Goal: Information Seeking & Learning: Learn about a topic

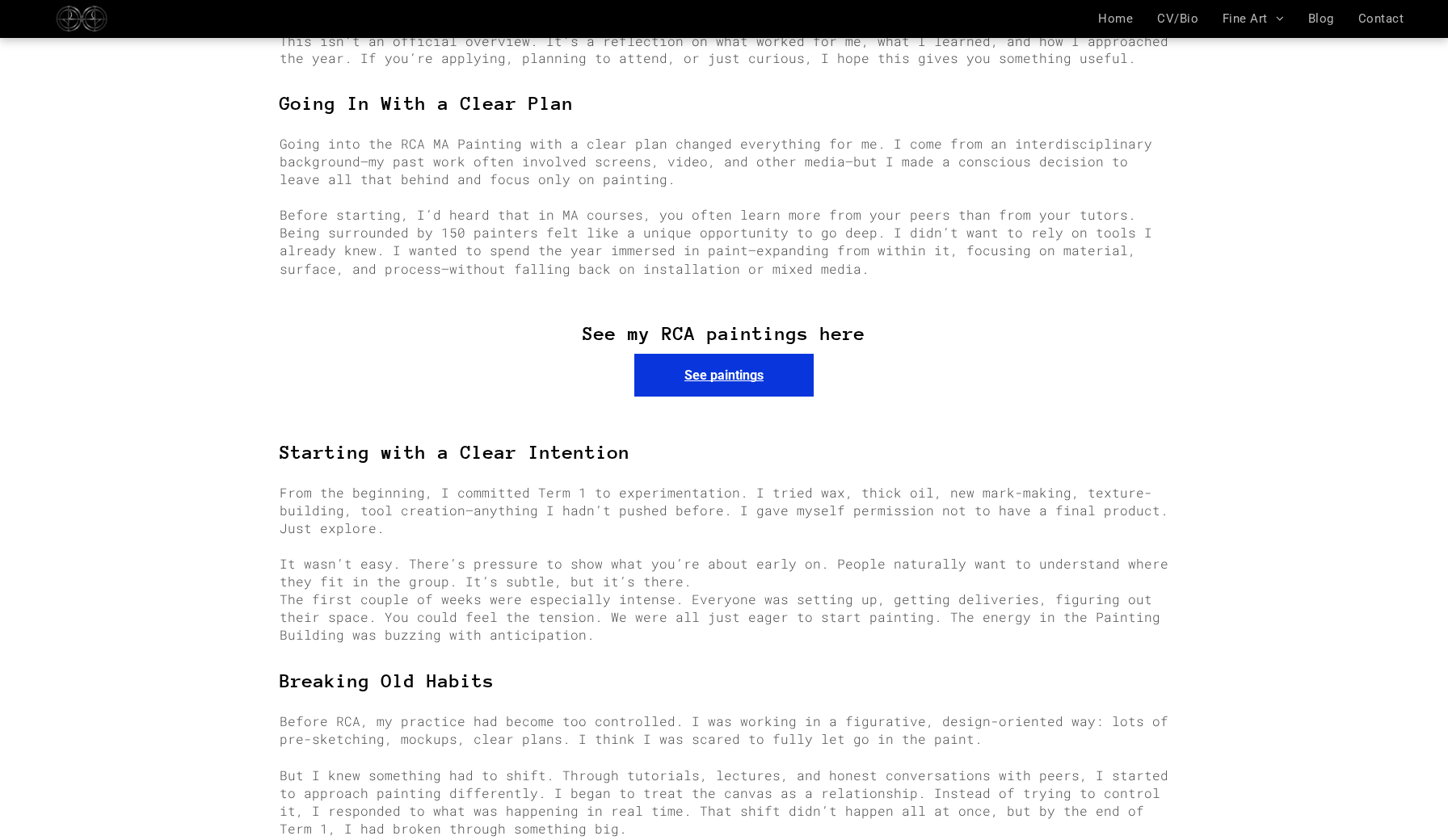
scroll to position [935, 0]
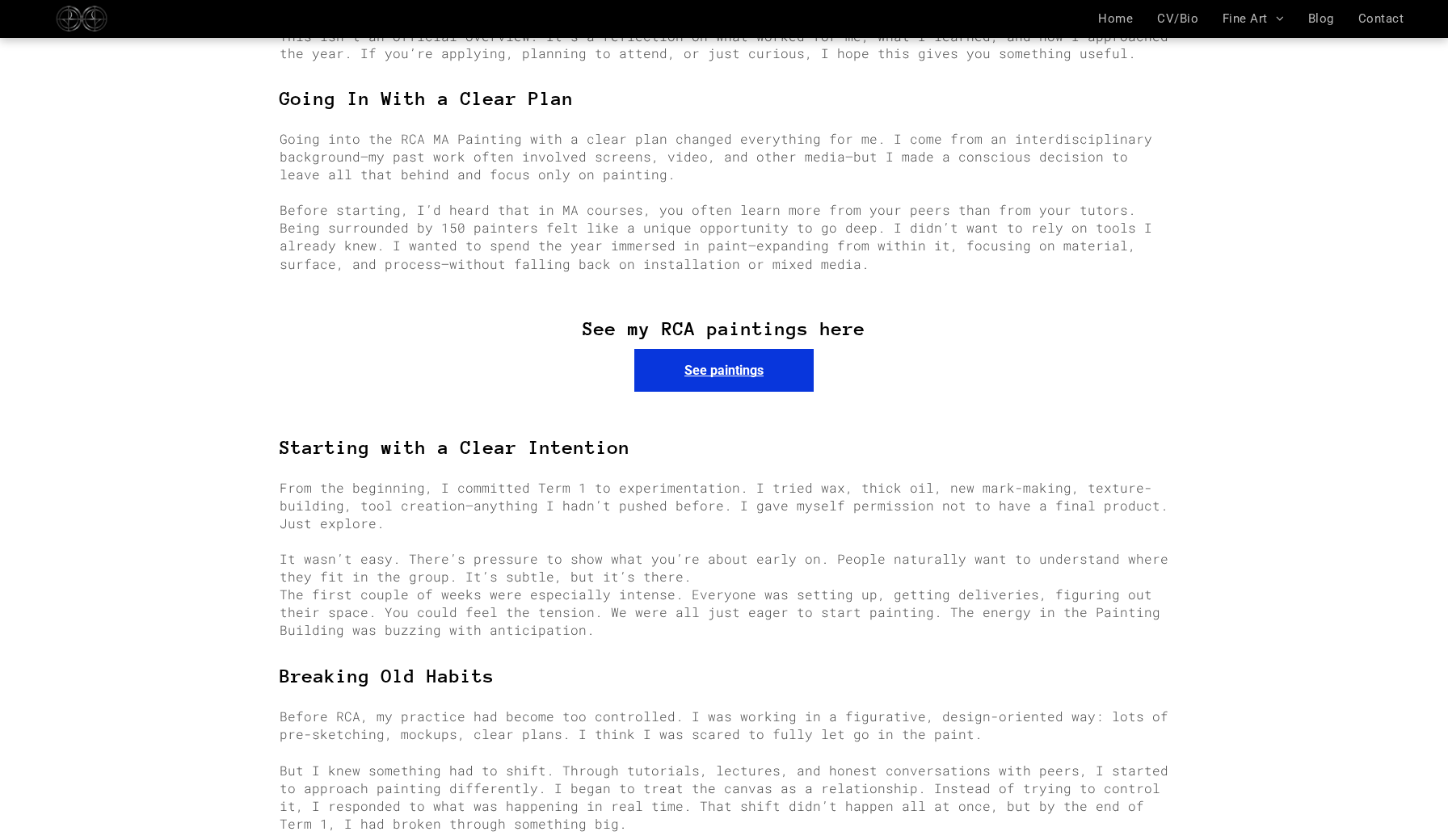
click at [723, 363] on span "See paintings" at bounding box center [724, 370] width 79 height 15
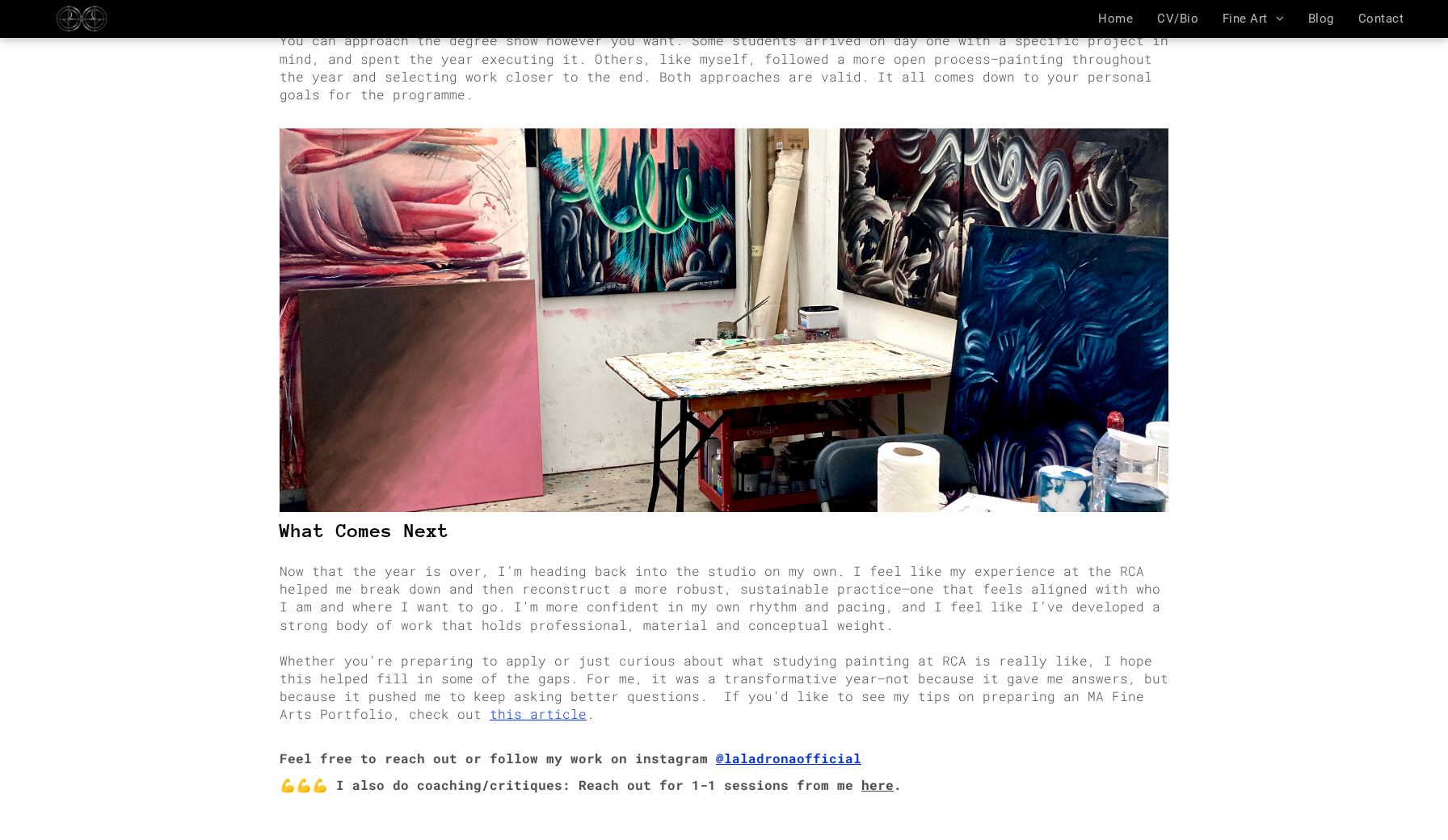
scroll to position [3438, 0]
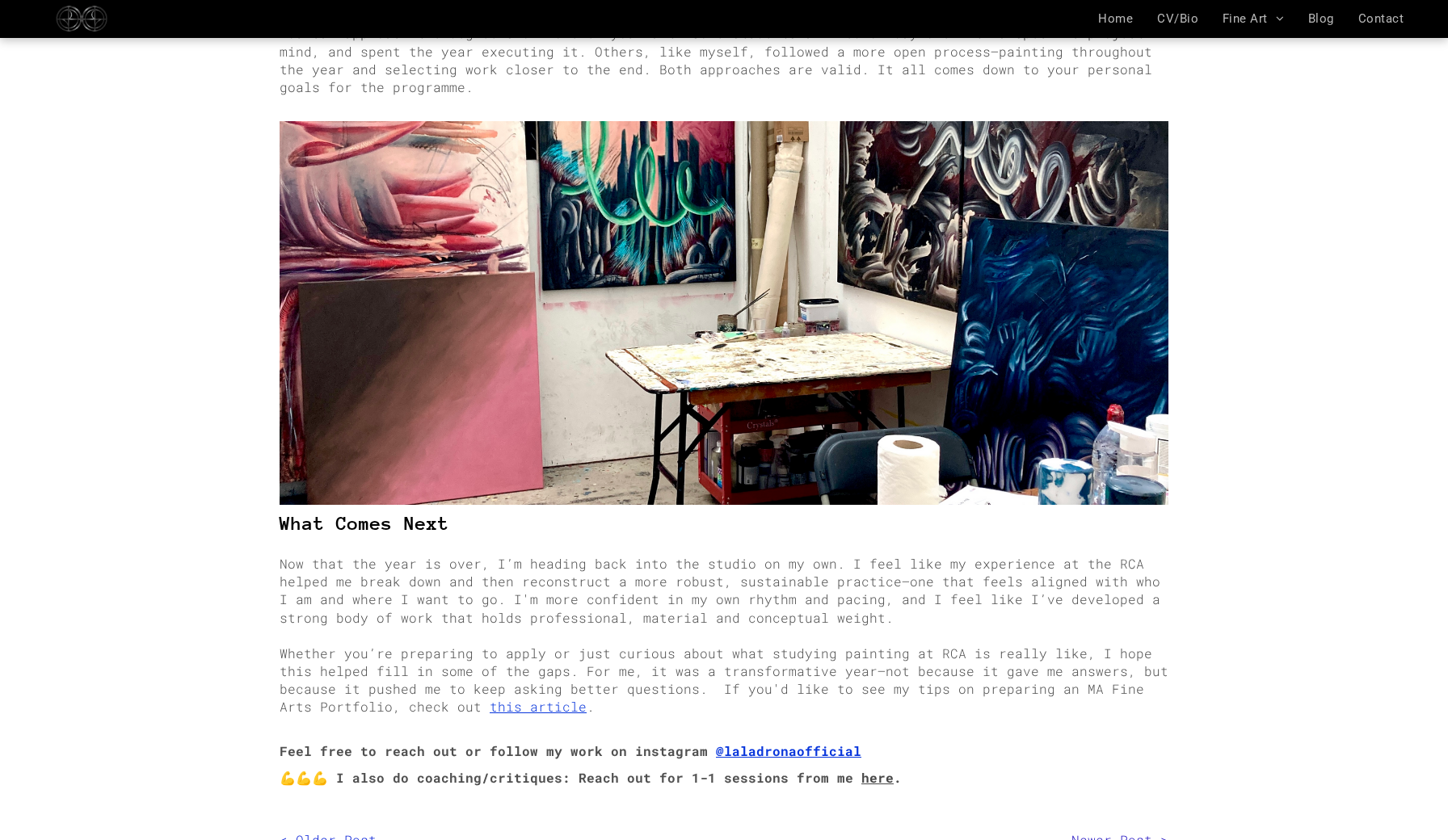
click at [787, 742] on strong "@laladronaofficial" at bounding box center [789, 750] width 146 height 17
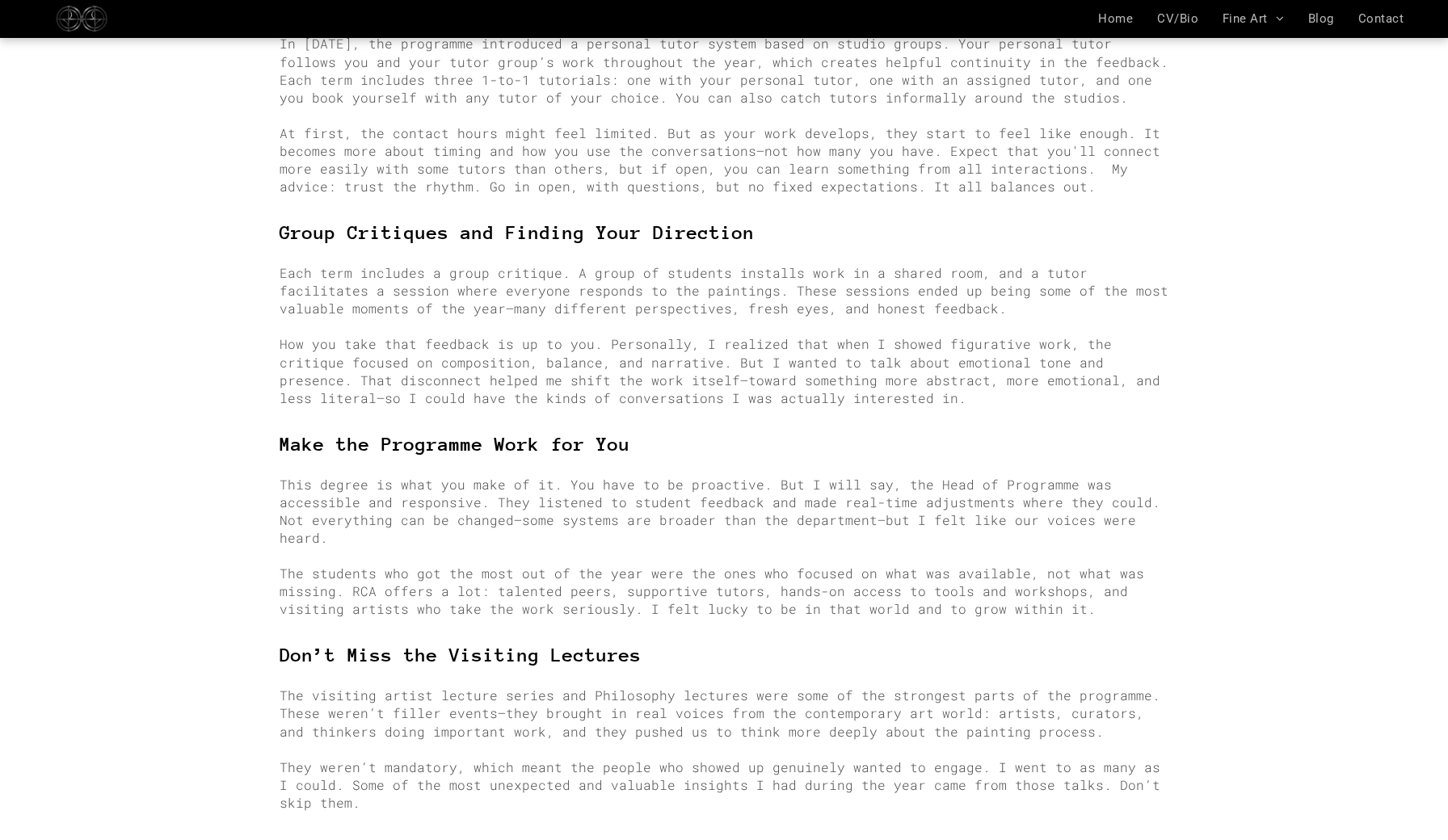
scroll to position [1791, 0]
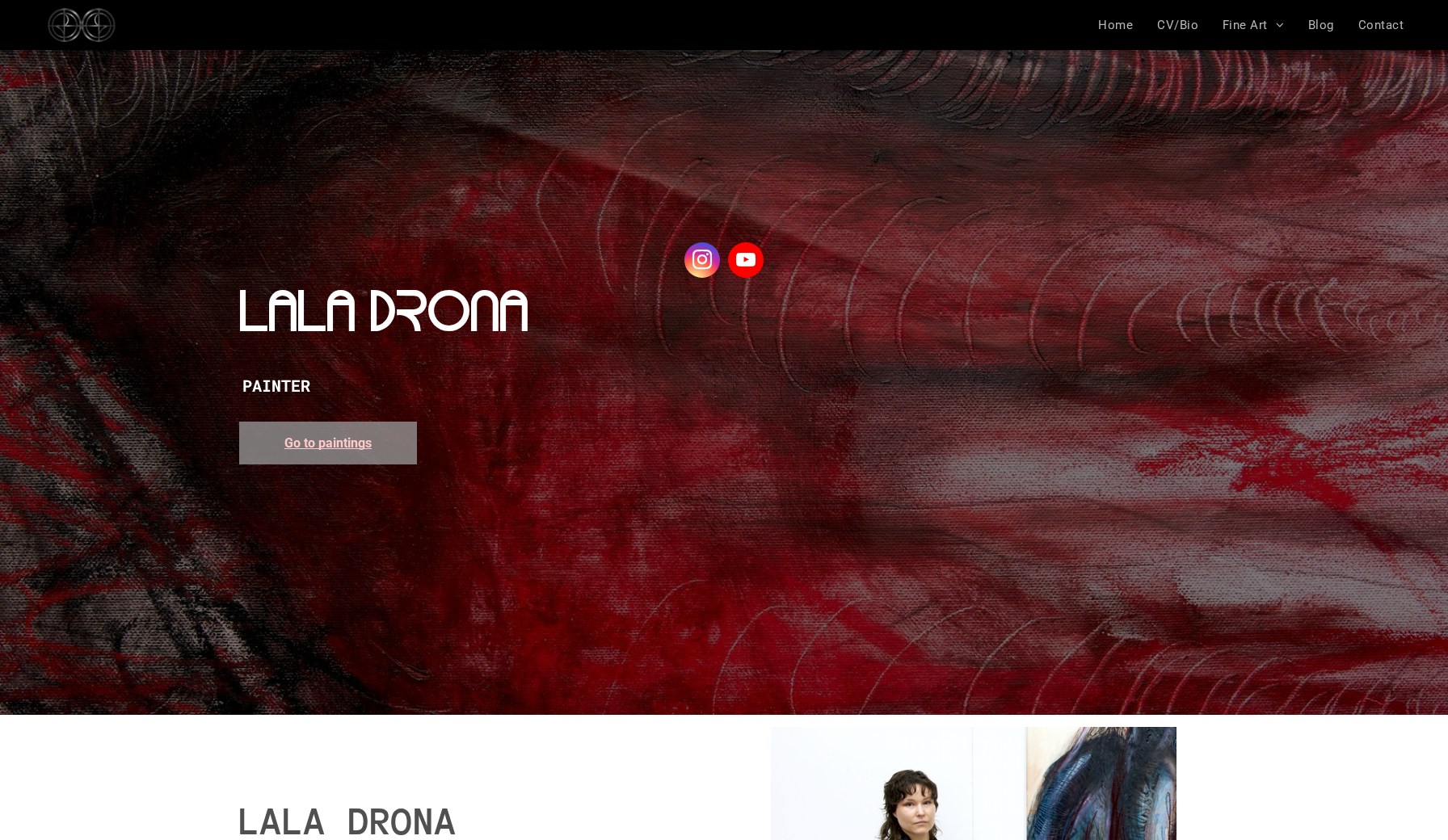
click at [351, 433] on link "Go to paintings" at bounding box center [328, 443] width 178 height 43
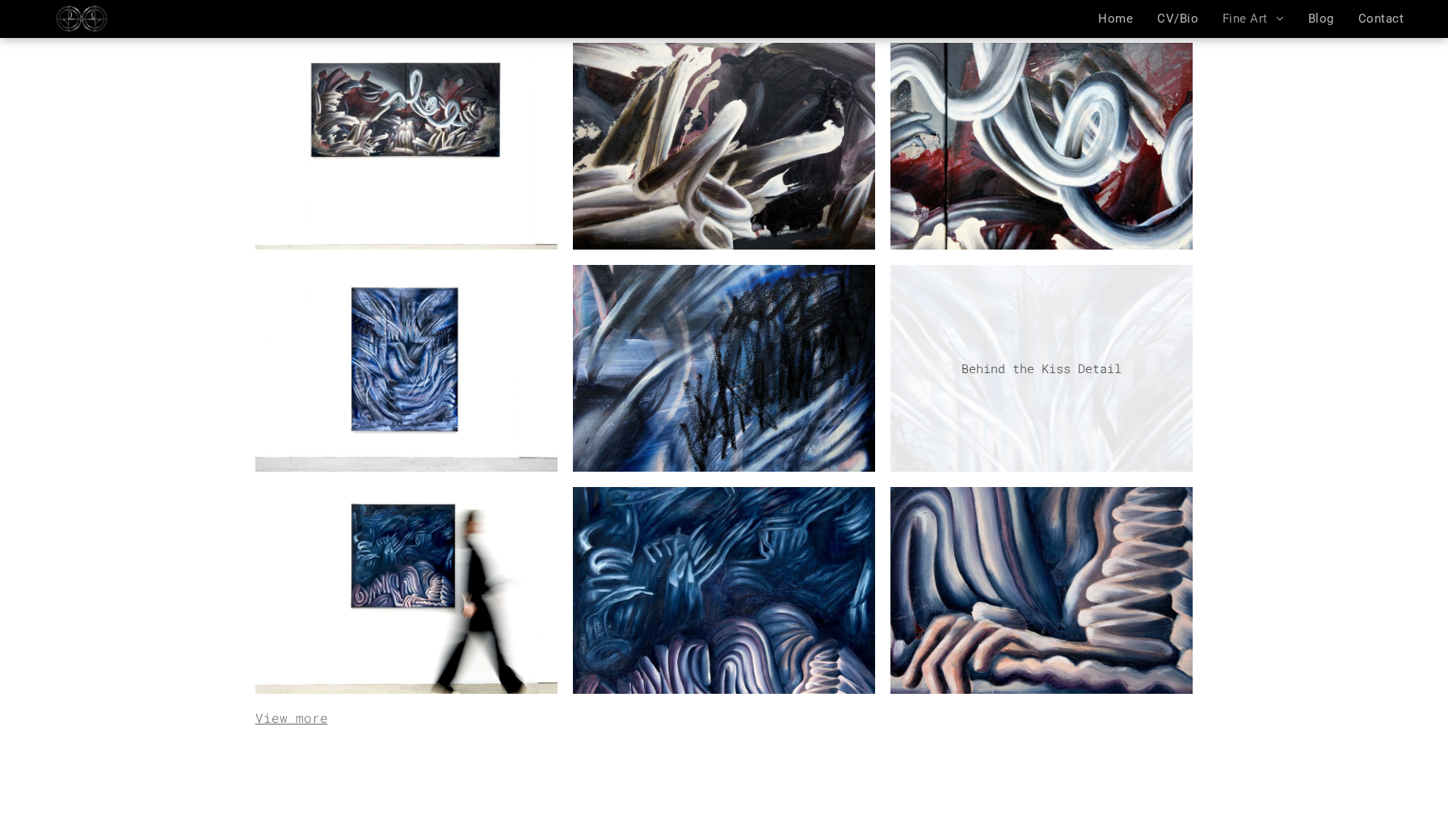
scroll to position [2231, 0]
